Goal: Transaction & Acquisition: Subscribe to service/newsletter

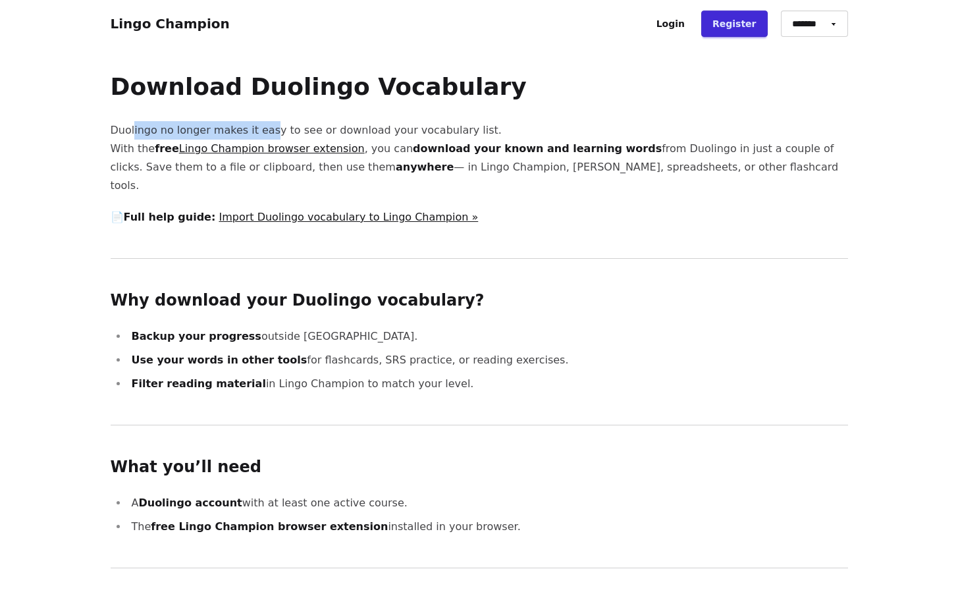
drag, startPoint x: 132, startPoint y: 128, endPoint x: 315, endPoint y: 127, distance: 183.0
click at [315, 128] on p "Duolingo no longer makes it easy to see or download your vocabulary list. With …" at bounding box center [479, 158] width 737 height 74
drag, startPoint x: 122, startPoint y: 147, endPoint x: 232, endPoint y: 139, distance: 110.3
click at [232, 139] on p "Duolingo no longer makes it easy to see or download your vocabulary list. With …" at bounding box center [479, 158] width 737 height 74
drag, startPoint x: 429, startPoint y: 147, endPoint x: 394, endPoint y: 145, distance: 35.6
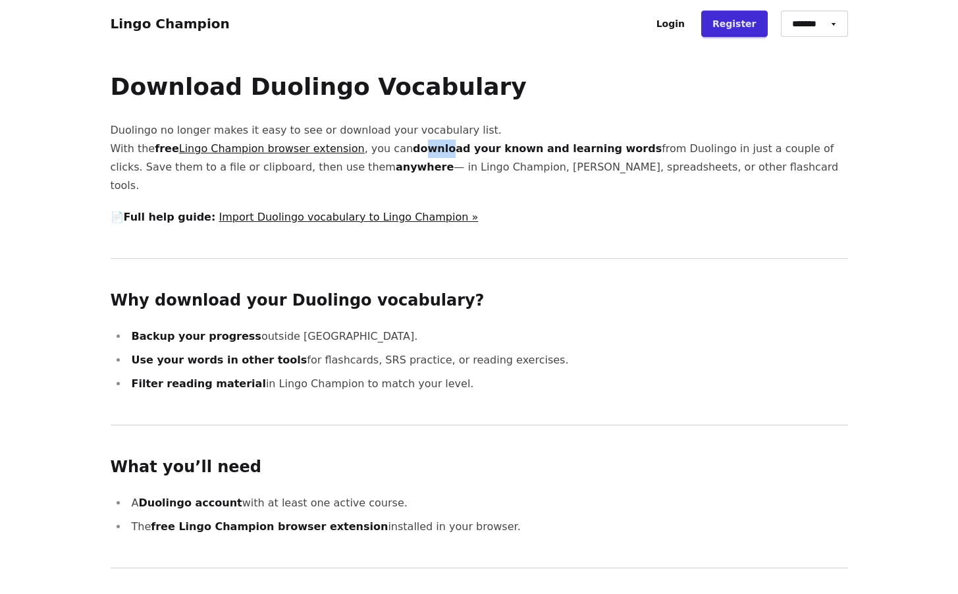
click at [413, 145] on strong "download your known and learning words" at bounding box center [537, 148] width 249 height 13
click at [756, 14] on link "Register" at bounding box center [734, 24] width 66 height 26
